Goal: Check status: Check status

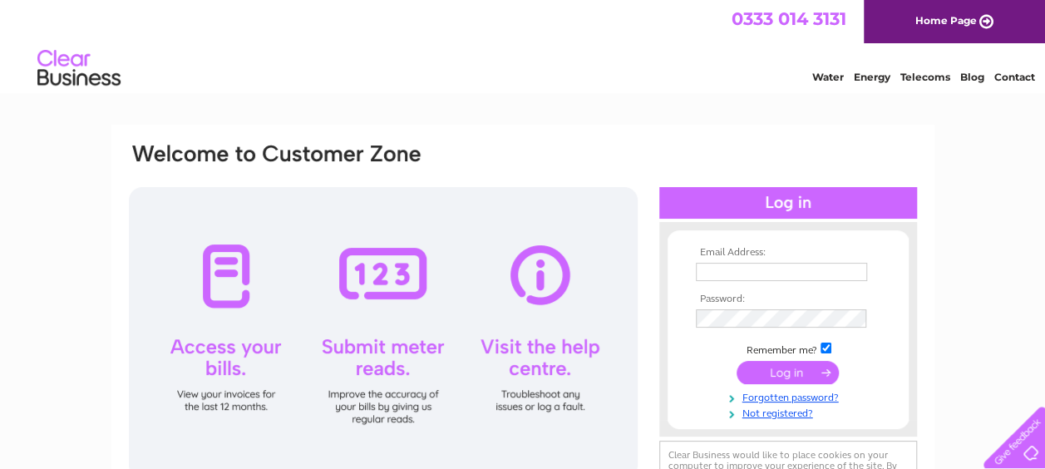
type input "[PERSON_NAME][EMAIL_ADDRESS][DOMAIN_NAME]"
click at [797, 379] on input "submit" at bounding box center [787, 372] width 102 height 23
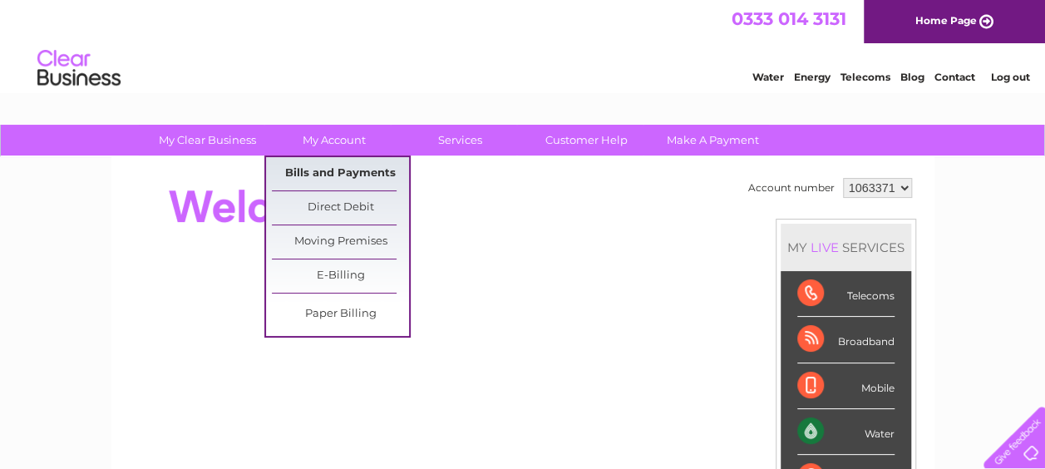
click at [360, 161] on link "Bills and Payments" at bounding box center [340, 173] width 137 height 33
